Goal: Transaction & Acquisition: Purchase product/service

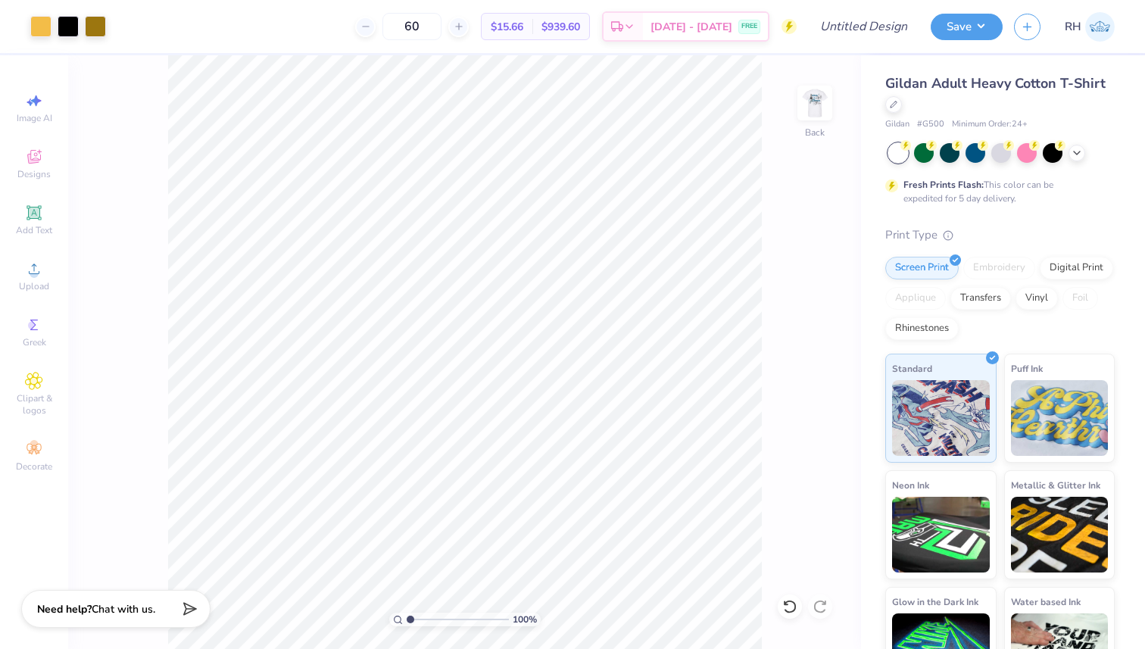
click at [790, 102] on div "100 % Back" at bounding box center [464, 352] width 793 height 594
click at [821, 102] on img at bounding box center [815, 103] width 61 height 61
click at [817, 99] on img at bounding box center [815, 103] width 61 height 61
click at [801, 98] on img at bounding box center [815, 103] width 61 height 61
click at [840, 104] on img at bounding box center [815, 103] width 61 height 61
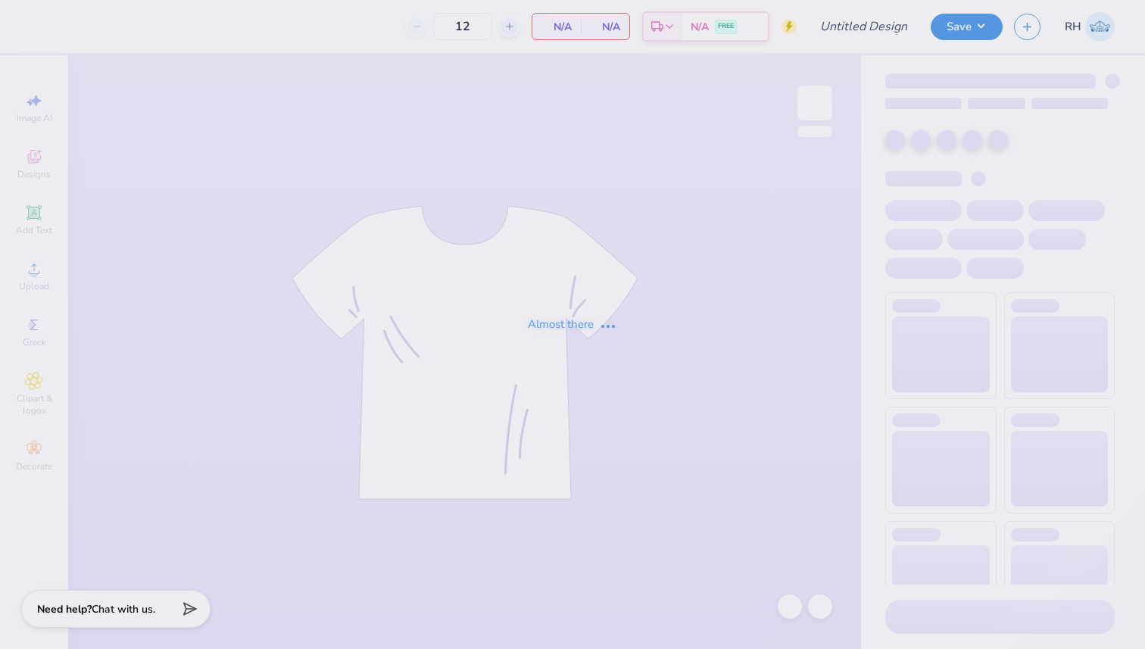
type input "DEM Recruitment T-Shirt"
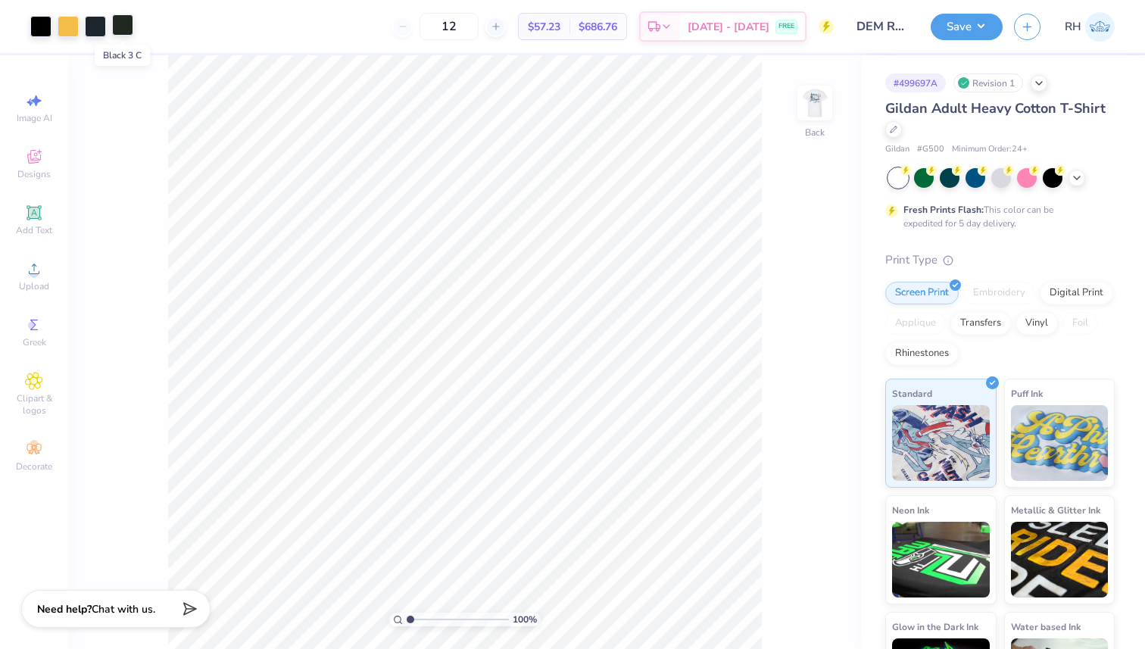
click at [122, 28] on div at bounding box center [122, 24] width 21 height 21
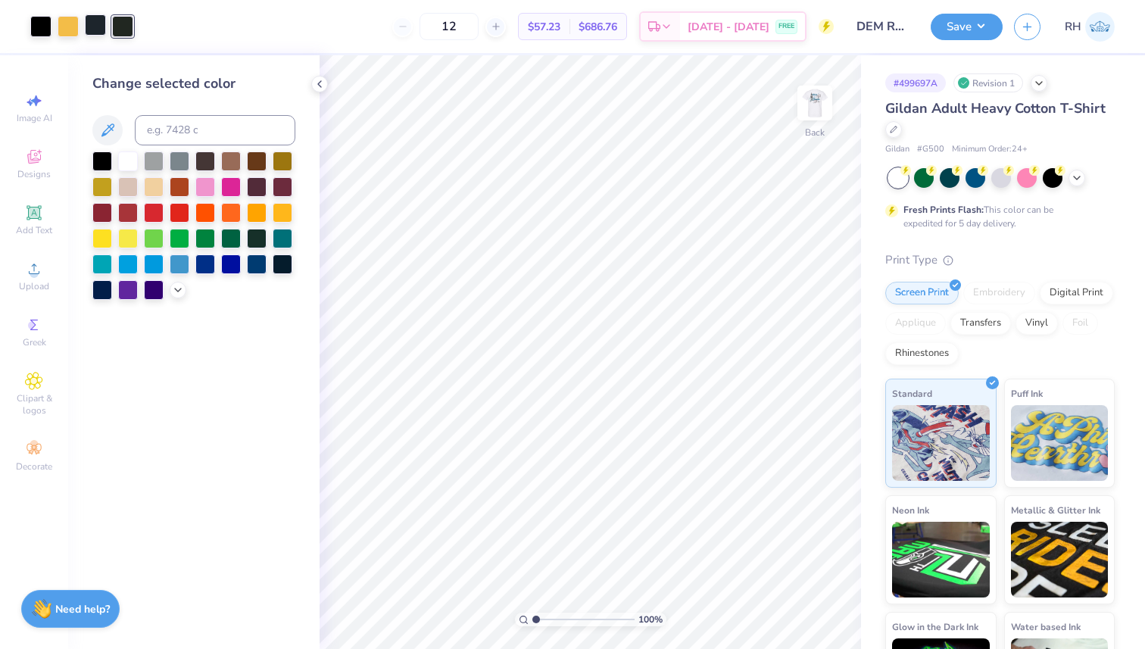
click at [98, 28] on div at bounding box center [95, 24] width 21 height 21
click at [98, 163] on div at bounding box center [102, 160] width 20 height 20
click at [479, 14] on input "12" at bounding box center [449, 26] width 59 height 27
click at [479, 32] on input "12" at bounding box center [449, 26] width 59 height 27
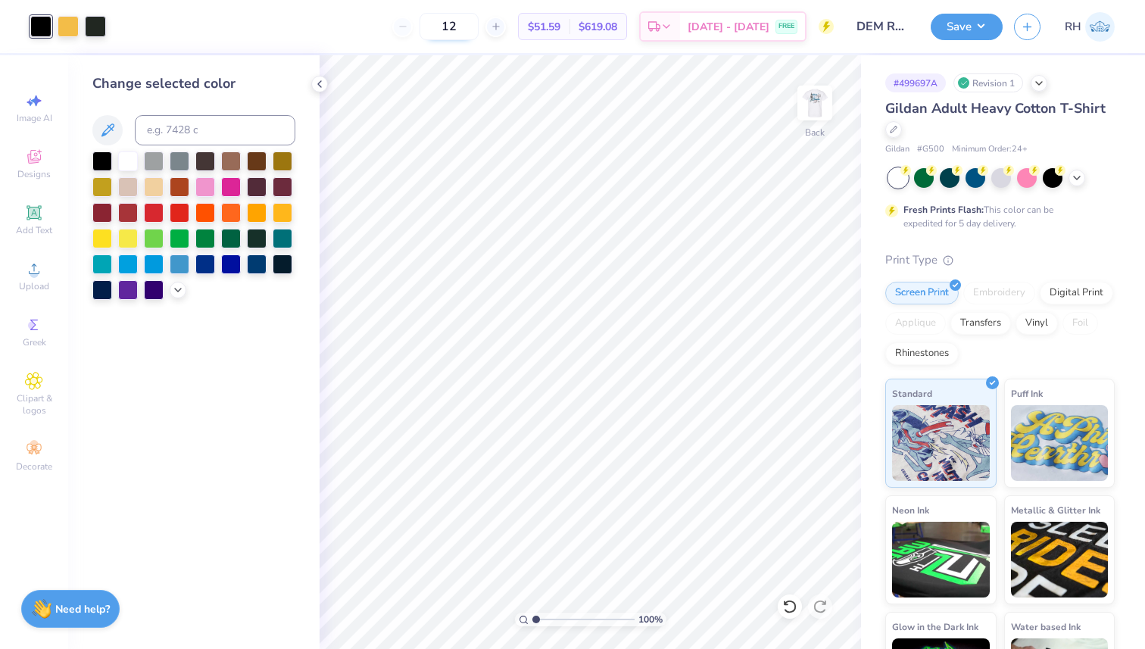
type input "1"
type input "60"
click at [321, 85] on icon at bounding box center [320, 84] width 12 height 12
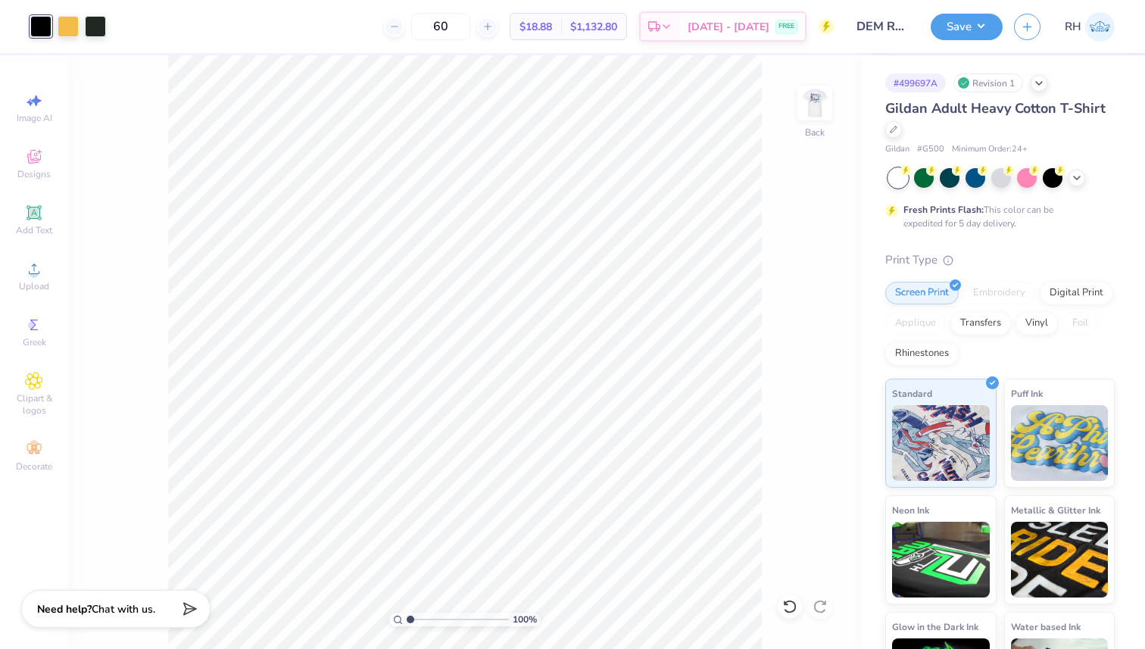
click at [808, 112] on img at bounding box center [815, 103] width 30 height 30
click at [40, 28] on div at bounding box center [40, 24] width 21 height 21
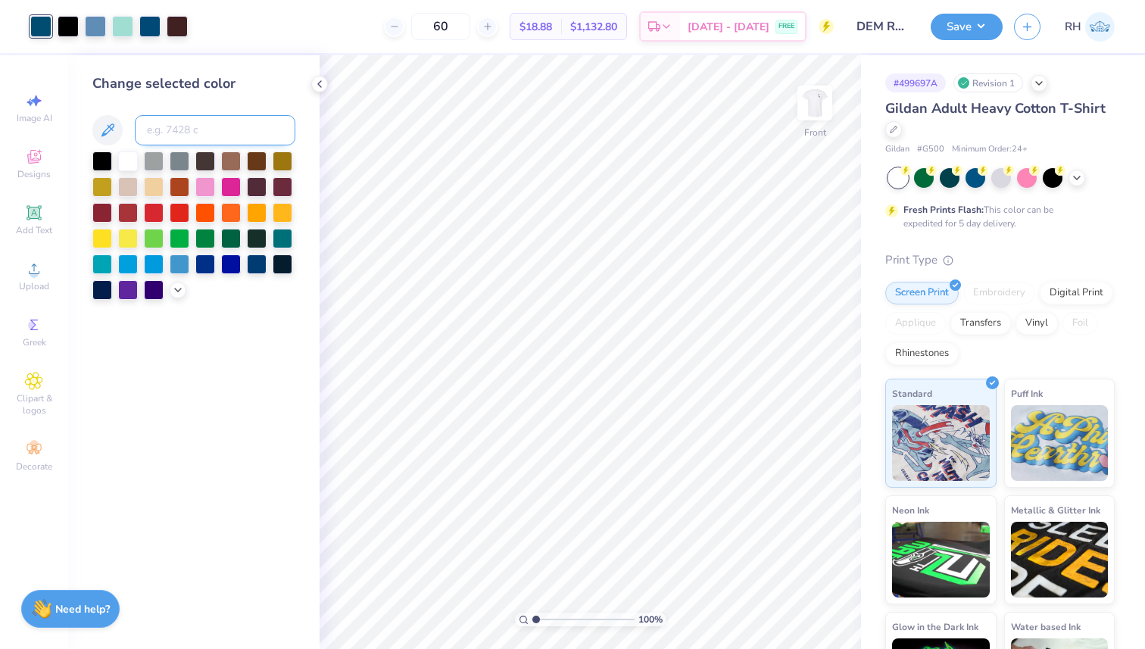
click at [183, 126] on input at bounding box center [215, 130] width 161 height 30
type input "7693"
click at [320, 81] on polyline at bounding box center [319, 84] width 3 height 6
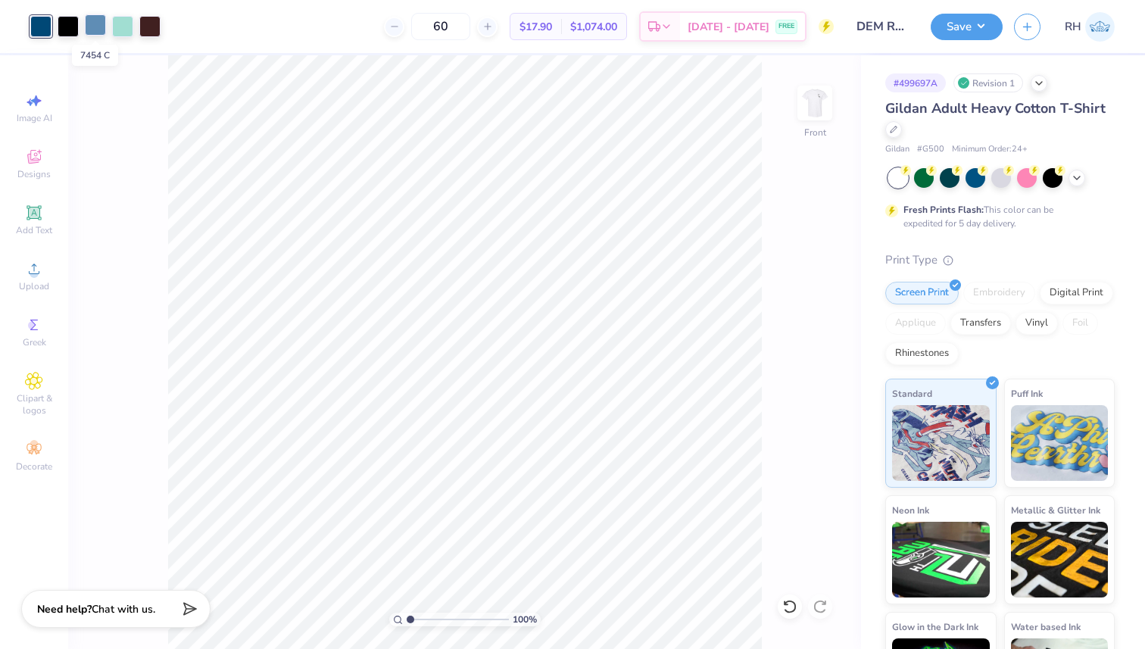
click at [90, 28] on div at bounding box center [95, 24] width 21 height 21
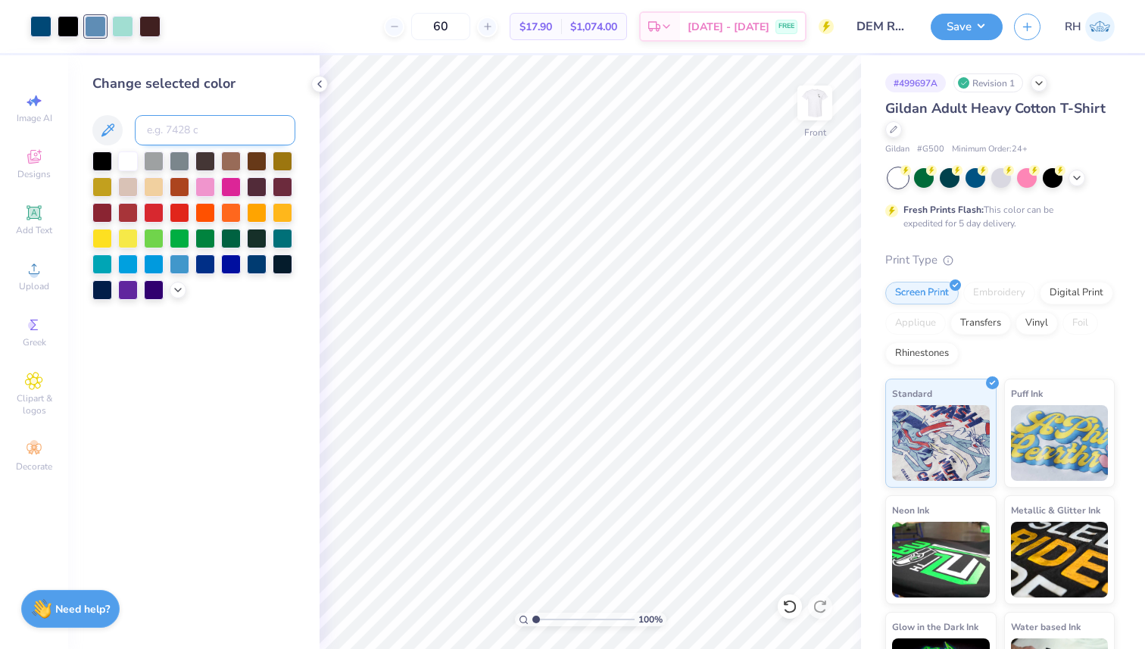
click at [208, 124] on input at bounding box center [215, 130] width 161 height 30
type input "7693"
click at [98, 28] on div at bounding box center [95, 24] width 21 height 21
click at [170, 103] on div "Change selected color" at bounding box center [193, 186] width 203 height 227
click at [170, 123] on input at bounding box center [215, 130] width 161 height 30
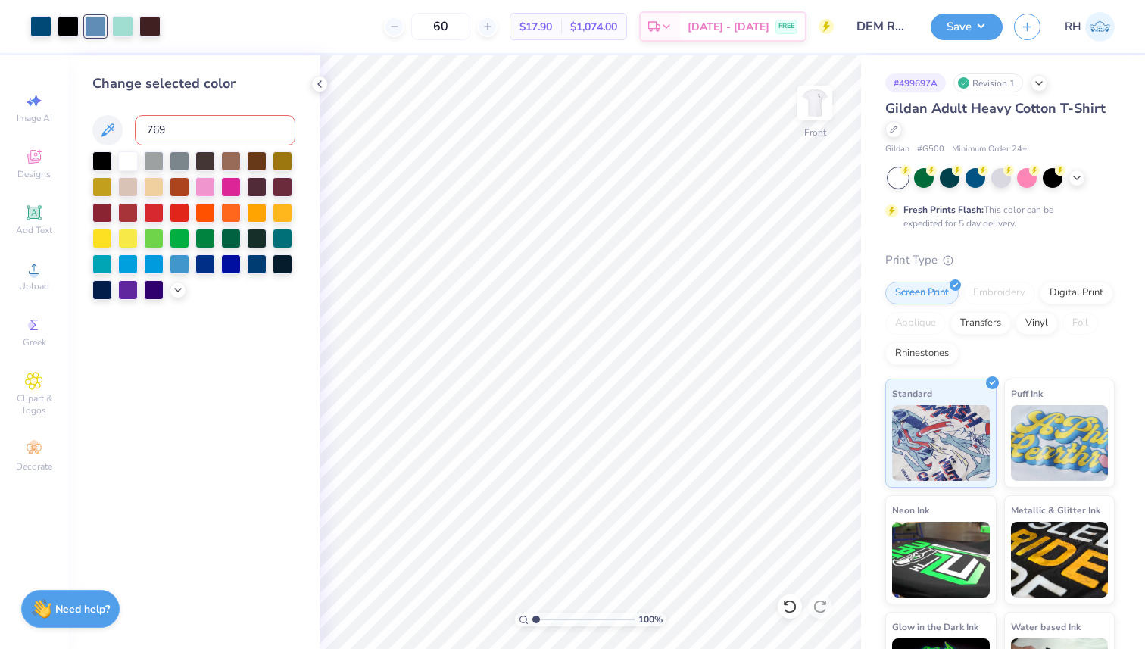
type input "7693"
click at [320, 86] on polyline at bounding box center [319, 84] width 3 height 6
